Goal: Information Seeking & Learning: Understand process/instructions

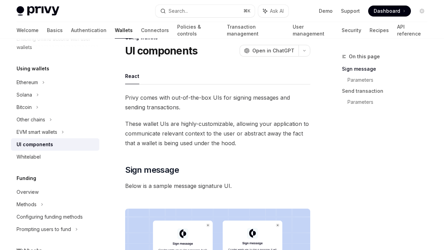
scroll to position [20, 0]
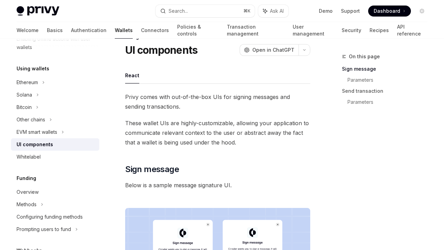
click at [202, 129] on span "These wallet UIs are highly-customizable, allowing your application to communic…" at bounding box center [217, 132] width 185 height 29
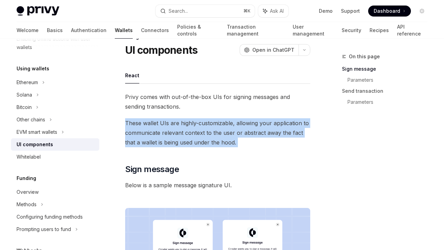
click at [202, 129] on span "These wallet UIs are highly-customizable, allowing your application to communic…" at bounding box center [217, 132] width 185 height 29
click at [207, 131] on span "These wallet UIs are highly-customizable, allowing your application to communic…" at bounding box center [217, 132] width 185 height 29
drag, startPoint x: 189, startPoint y: 123, endPoint x: 229, endPoint y: 137, distance: 42.4
click at [229, 137] on span "These wallet UIs are highly-customizable, allowing your application to communic…" at bounding box center [217, 132] width 185 height 29
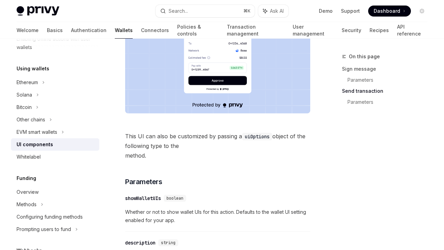
scroll to position [665, 0]
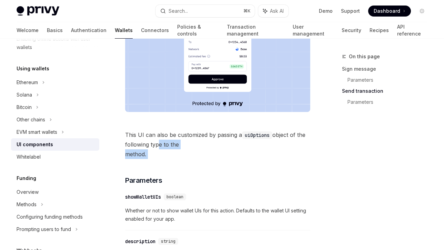
drag, startPoint x: 157, startPoint y: 139, endPoint x: 158, endPoint y: 161, distance: 22.1
click at [158, 161] on div "Privy comes with out-of-the-box UIs for signing messages and sending transactio…" at bounding box center [217, 111] width 185 height 1331
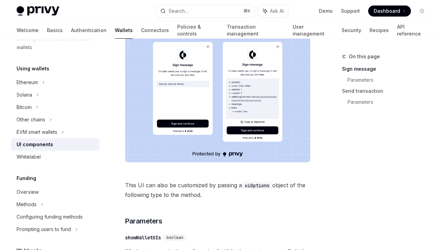
scroll to position [196, 0]
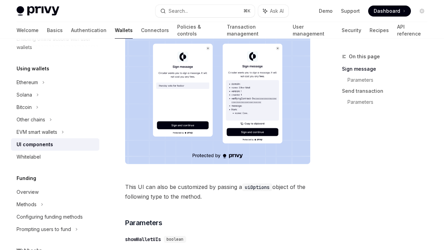
click at [257, 185] on code "uiOptions" at bounding box center [257, 187] width 30 height 8
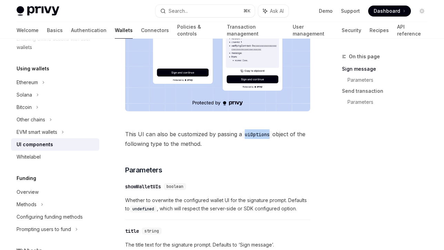
scroll to position [335, 0]
